Goal: Navigation & Orientation: Find specific page/section

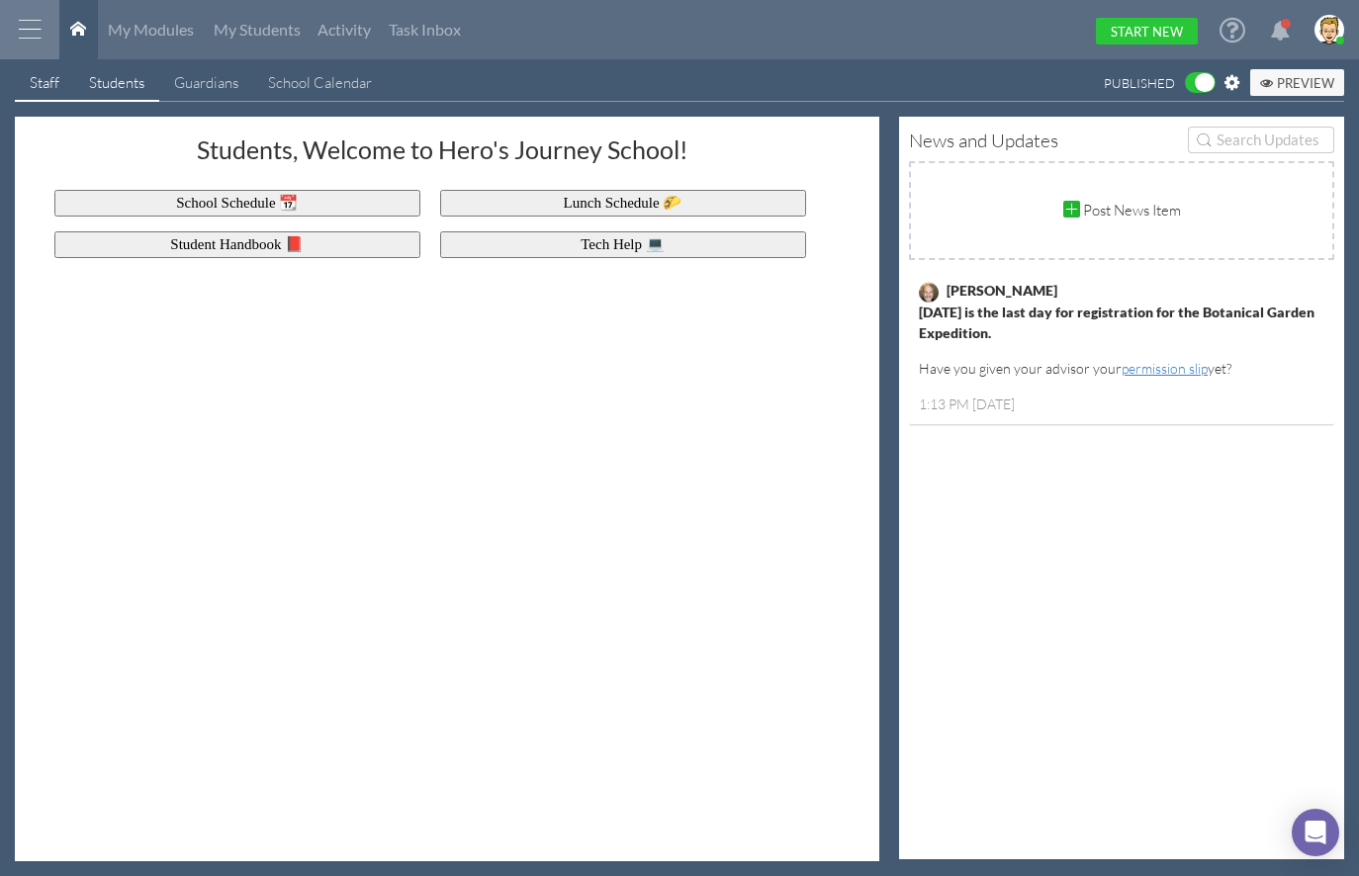
click at [41, 83] on div "Staff" at bounding box center [45, 82] width 30 height 21
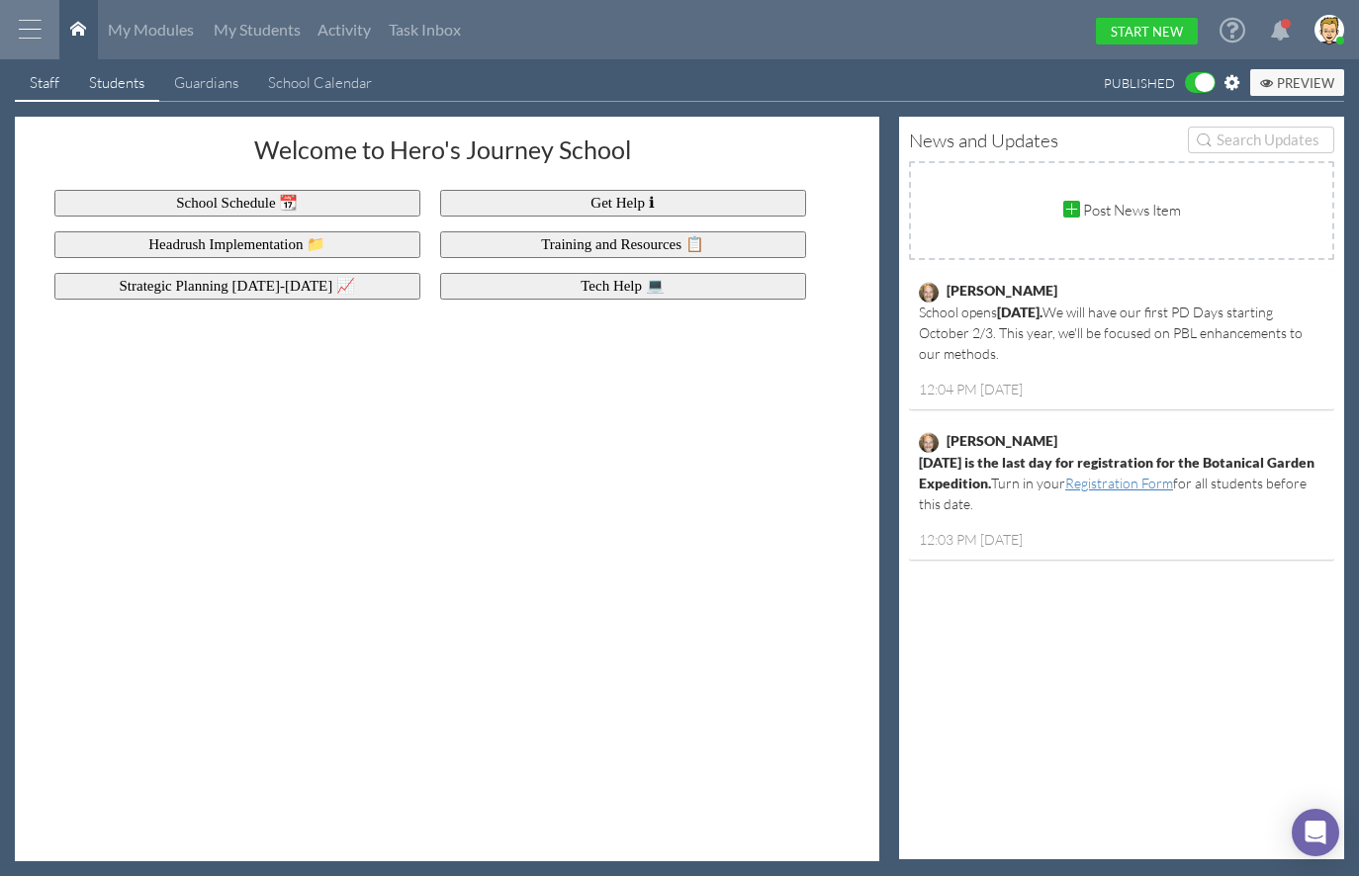
click at [129, 85] on div "Students" at bounding box center [116, 82] width 55 height 21
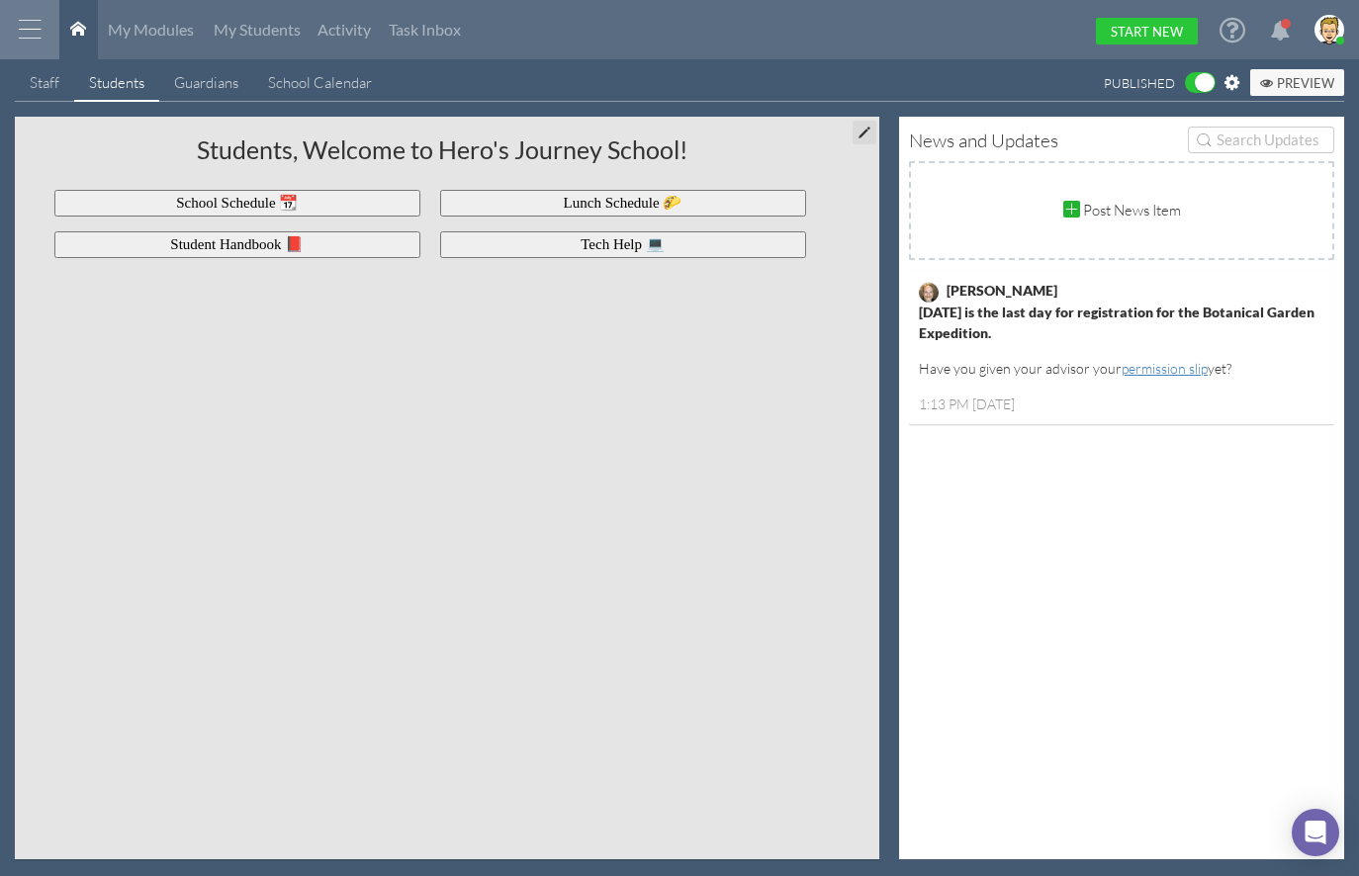
click at [863, 131] on div at bounding box center [864, 133] width 24 height 24
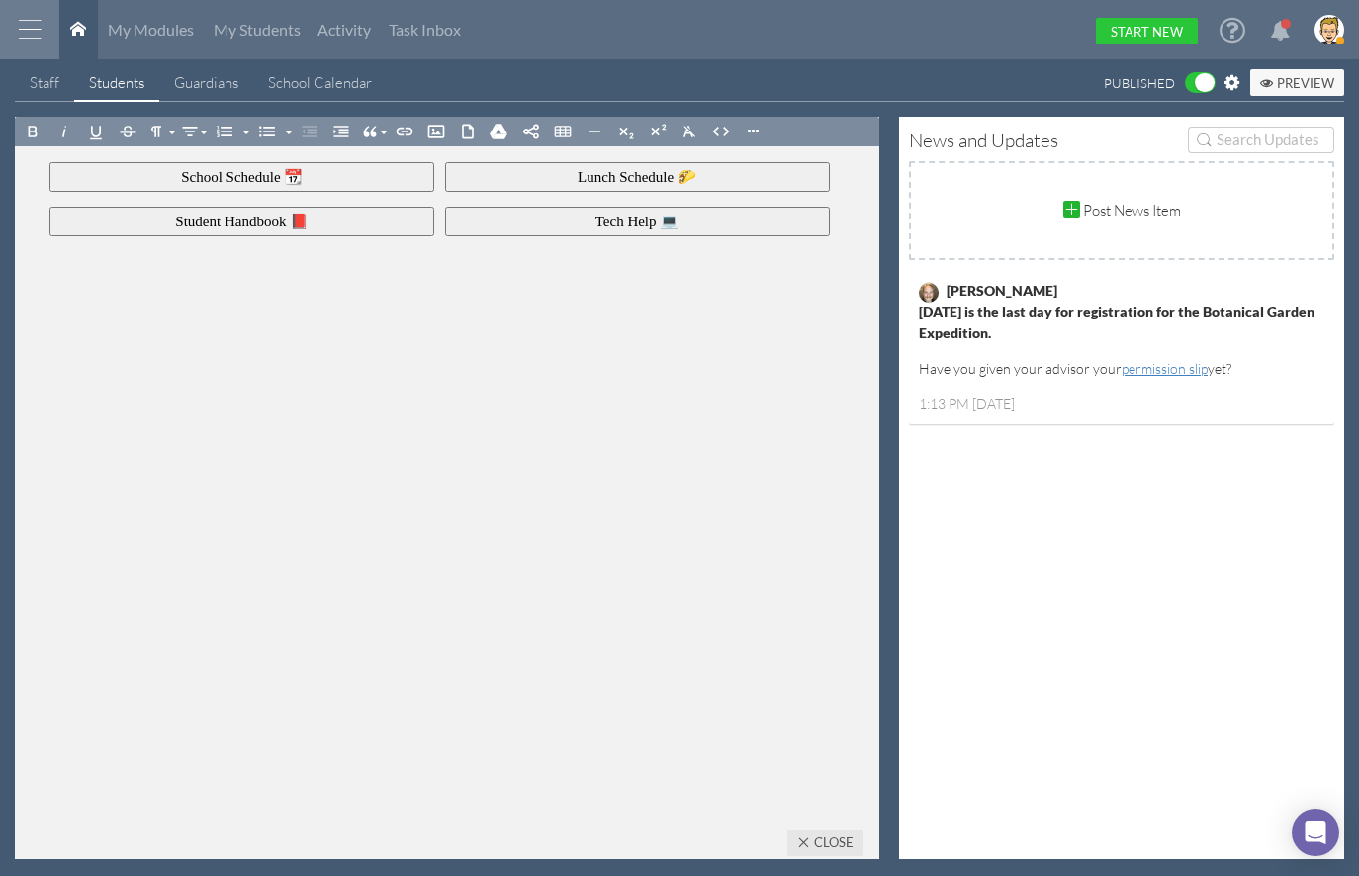
scroll to position [72, 0]
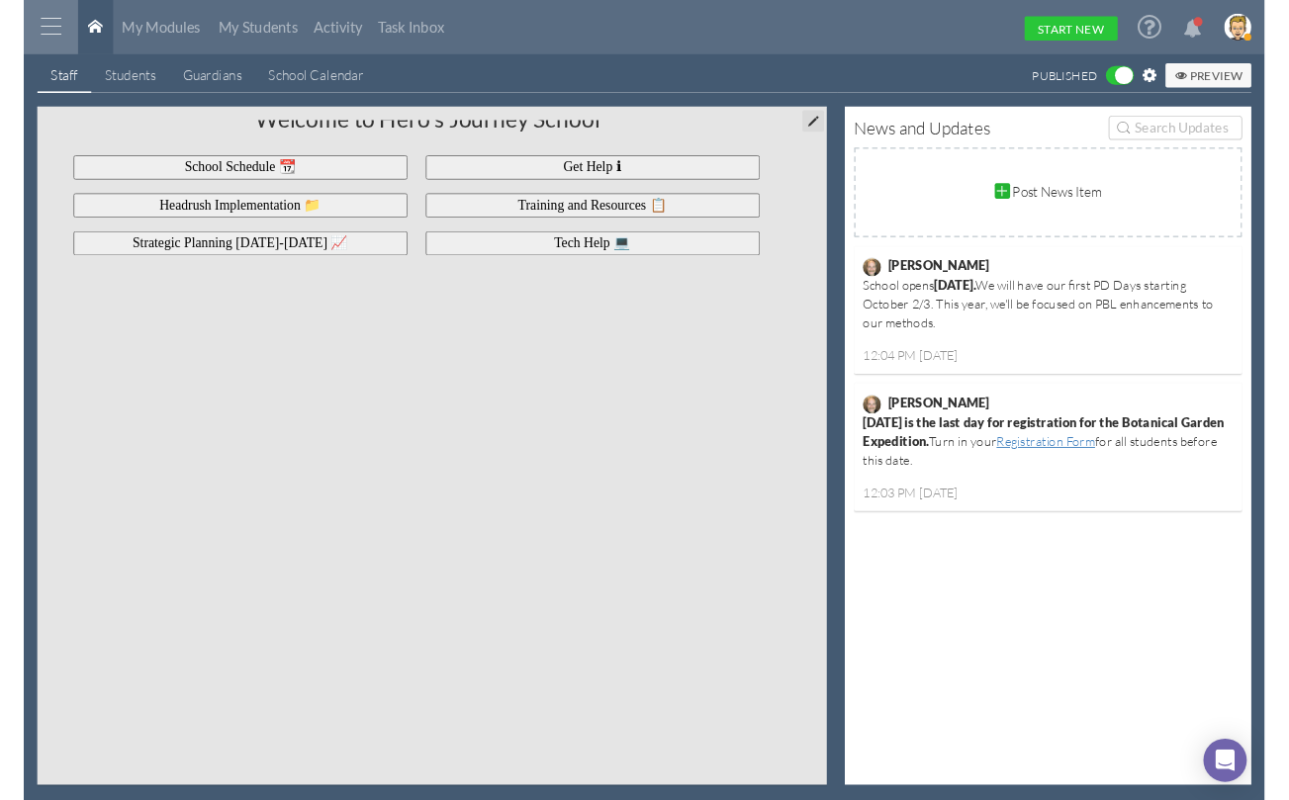
scroll to position [12, 0]
